Goal: Information Seeking & Learning: Learn about a topic

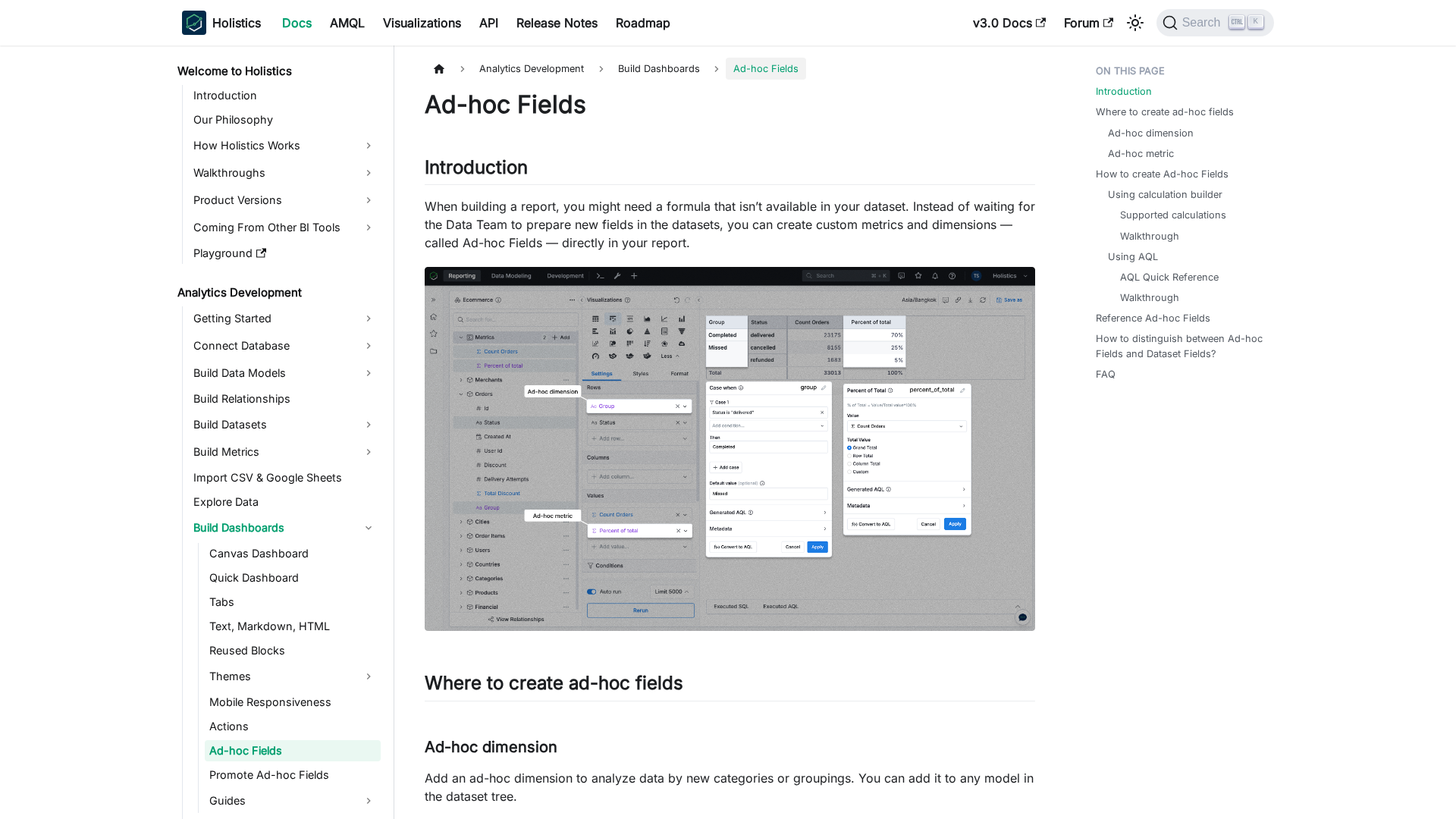
scroll to position [97, 0]
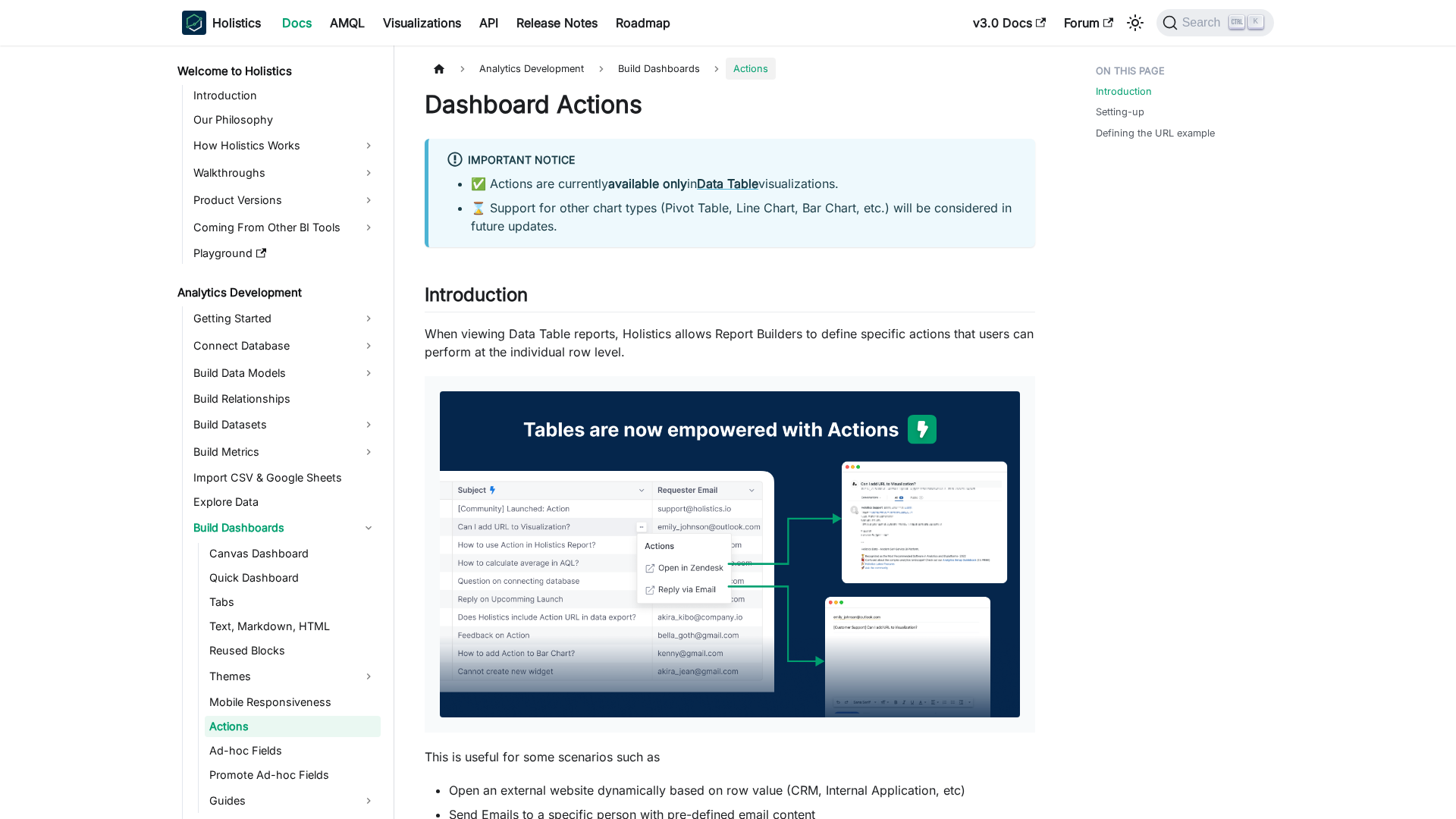
scroll to position [73, 0]
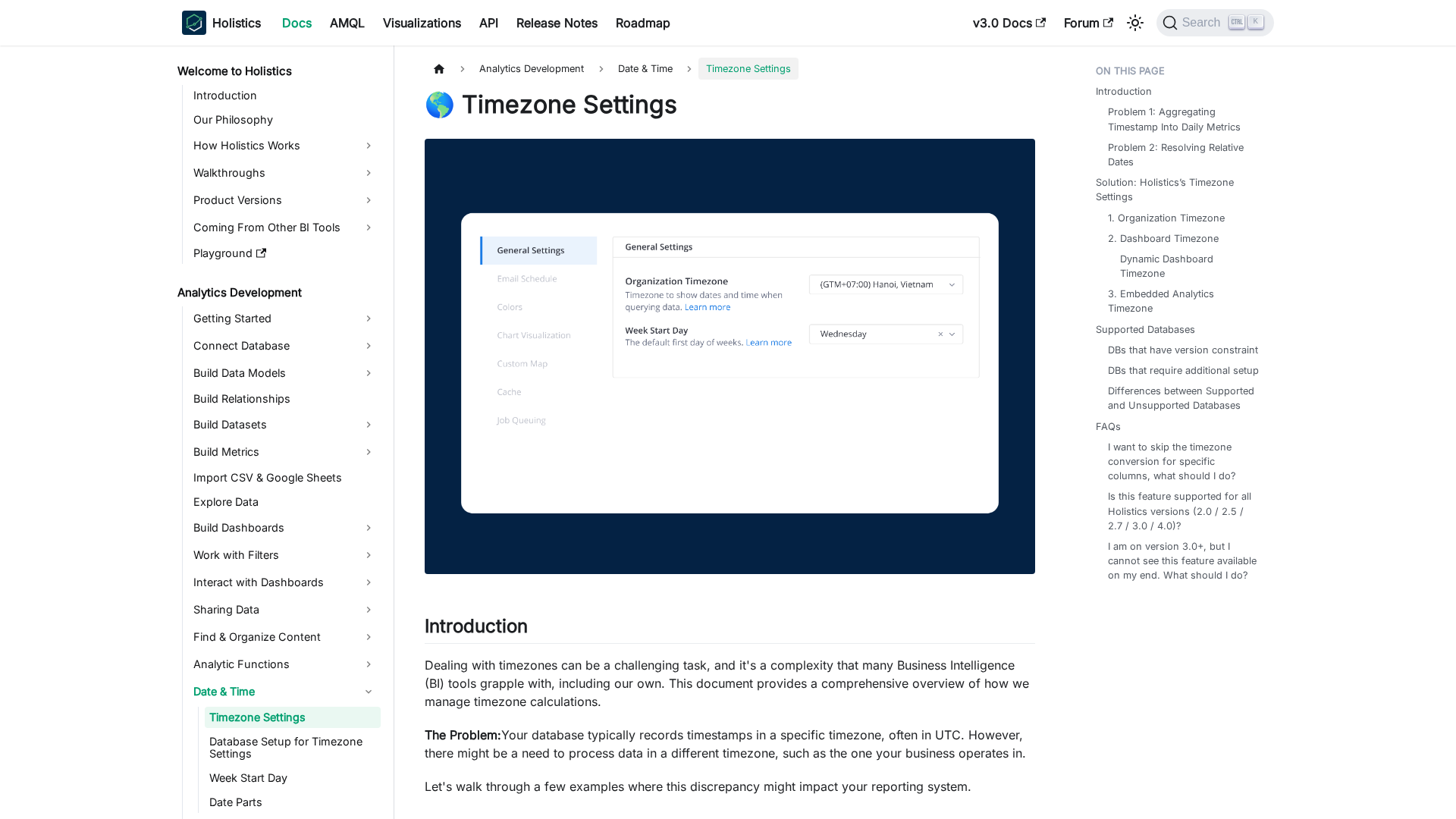
scroll to position [64, 0]
